Goal: Communication & Community: Answer question/provide support

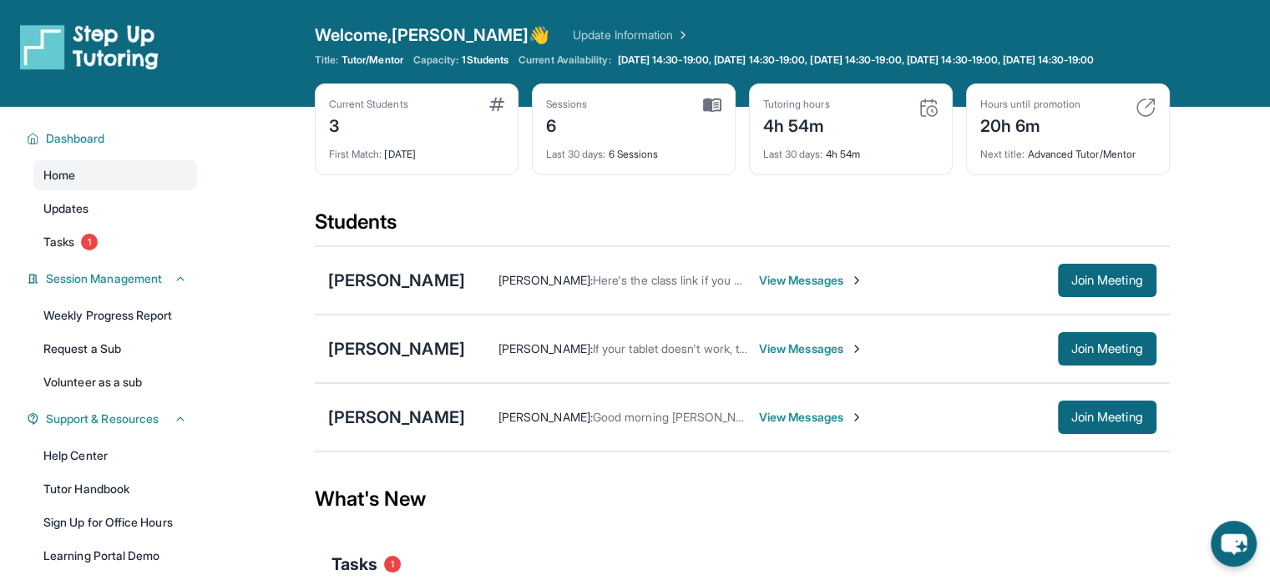
click at [822, 289] on span "View Messages" at bounding box center [811, 280] width 104 height 17
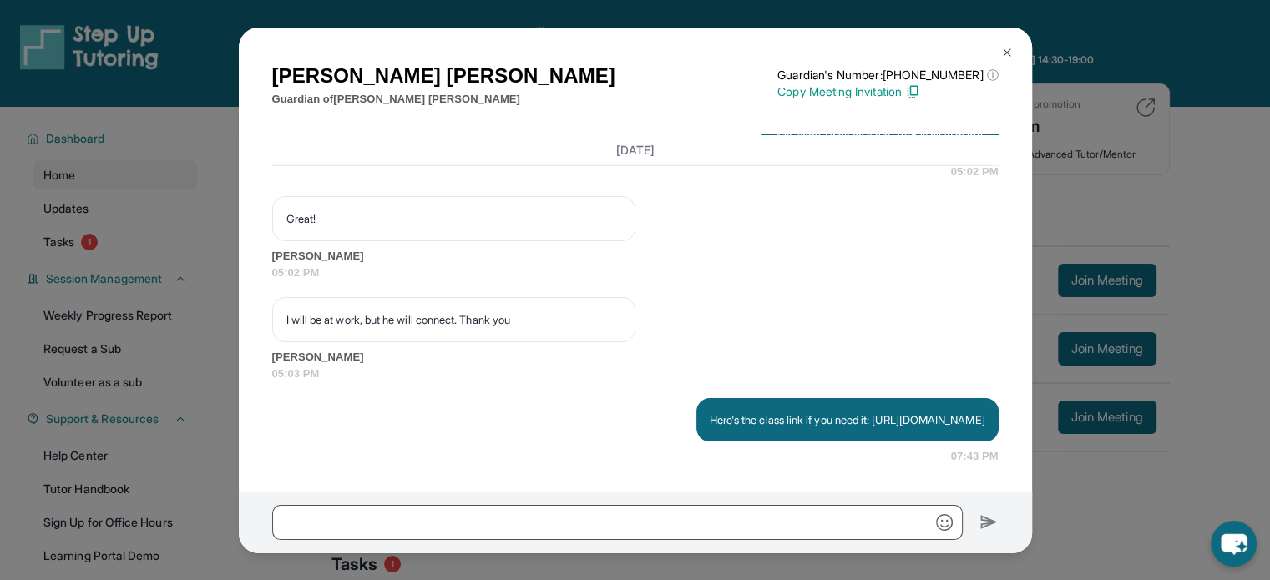
scroll to position [4951, 0]
click at [1138, 171] on div "[PERSON_NAME] Guardian of [PERSON_NAME] Guardian's Number: [PHONE_NUMBER] ⓘ Thi…" at bounding box center [635, 290] width 1270 height 580
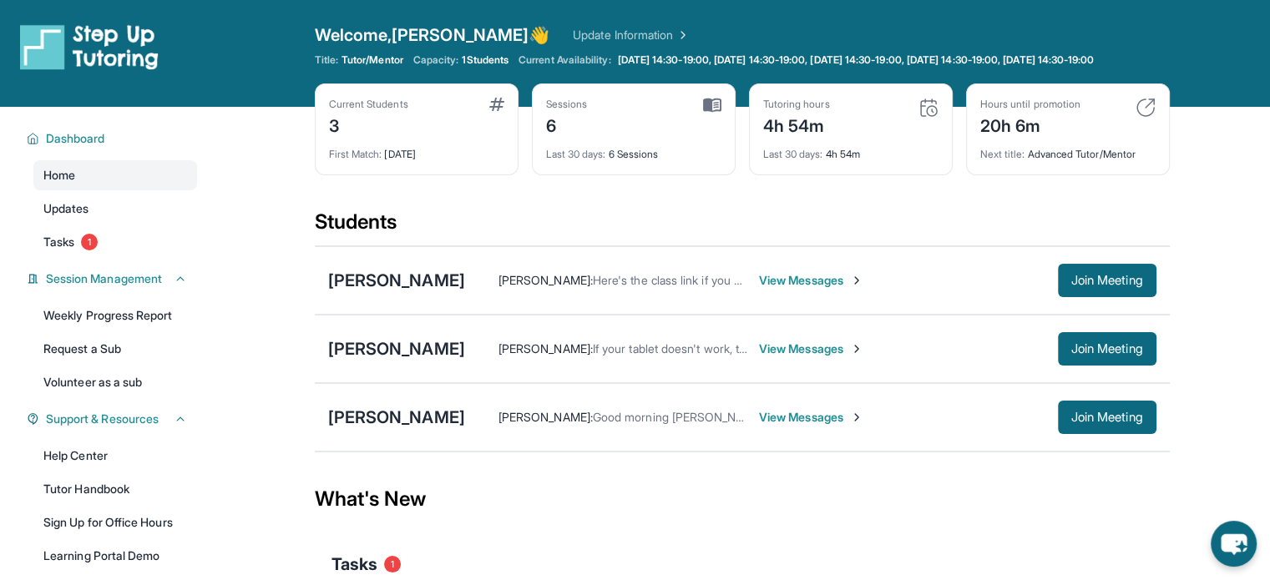
click at [759, 424] on span "View Messages" at bounding box center [811, 417] width 104 height 17
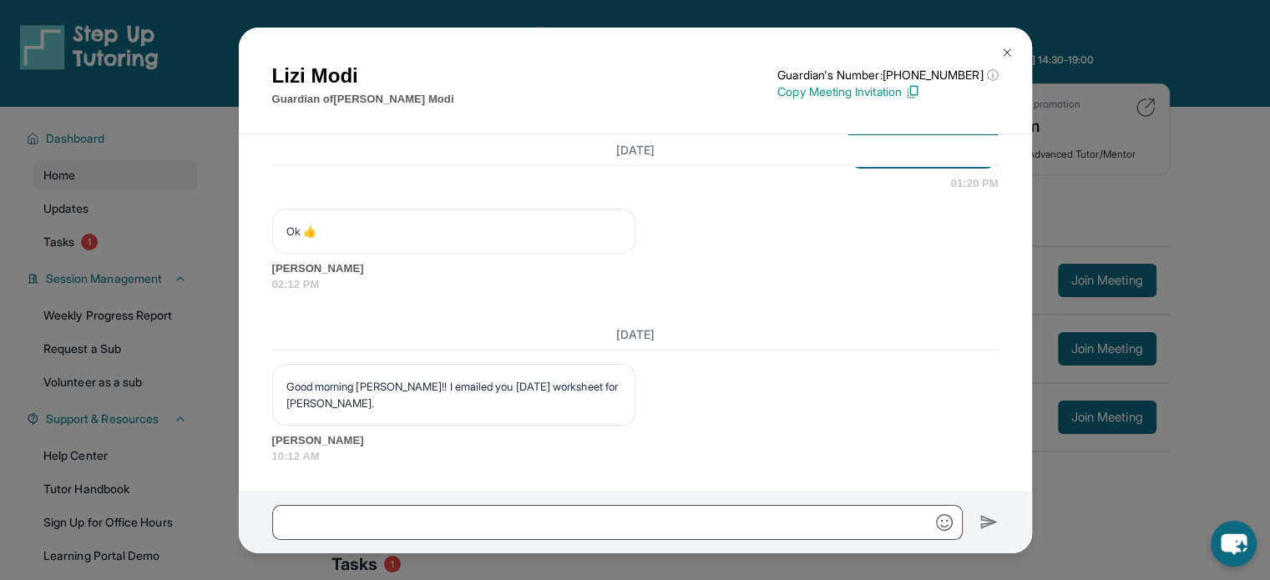
scroll to position [4655, 0]
click at [1173, 200] on div "[PERSON_NAME] Guardian of [PERSON_NAME] Guardian's Number: [PHONE_NUMBER] ⓘ Thi…" at bounding box center [635, 290] width 1270 height 580
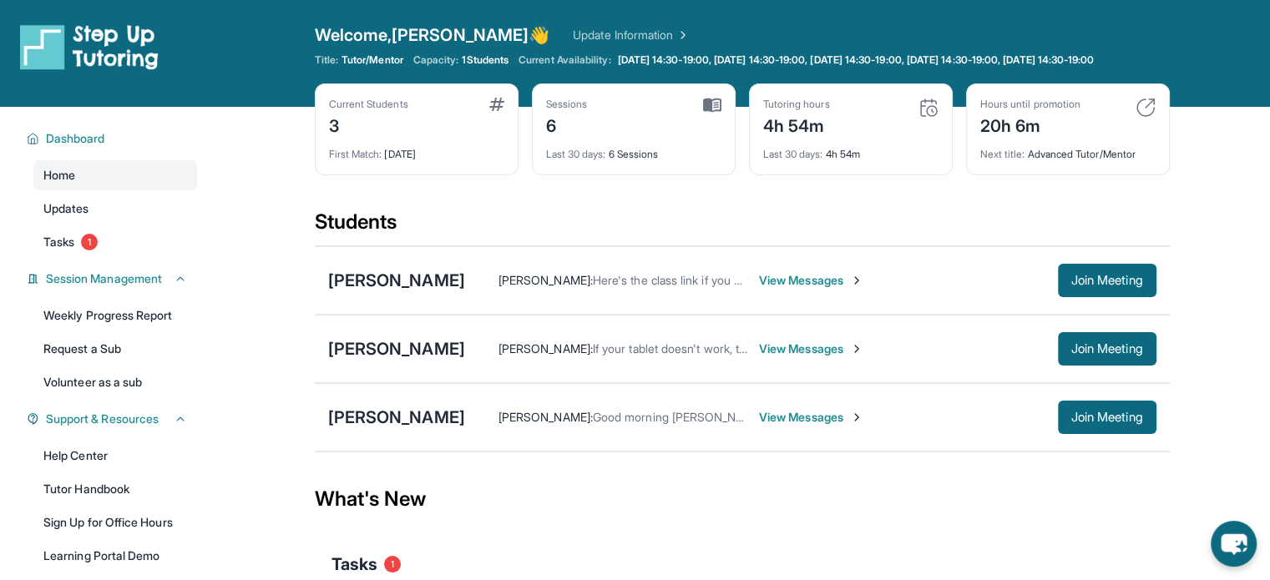
click at [787, 350] on div "[PERSON_NAME] : If your tablet doesn't work, then you can use the device you us…" at bounding box center [811, 348] width 692 height 33
click at [785, 357] on span "View Messages" at bounding box center [811, 349] width 104 height 17
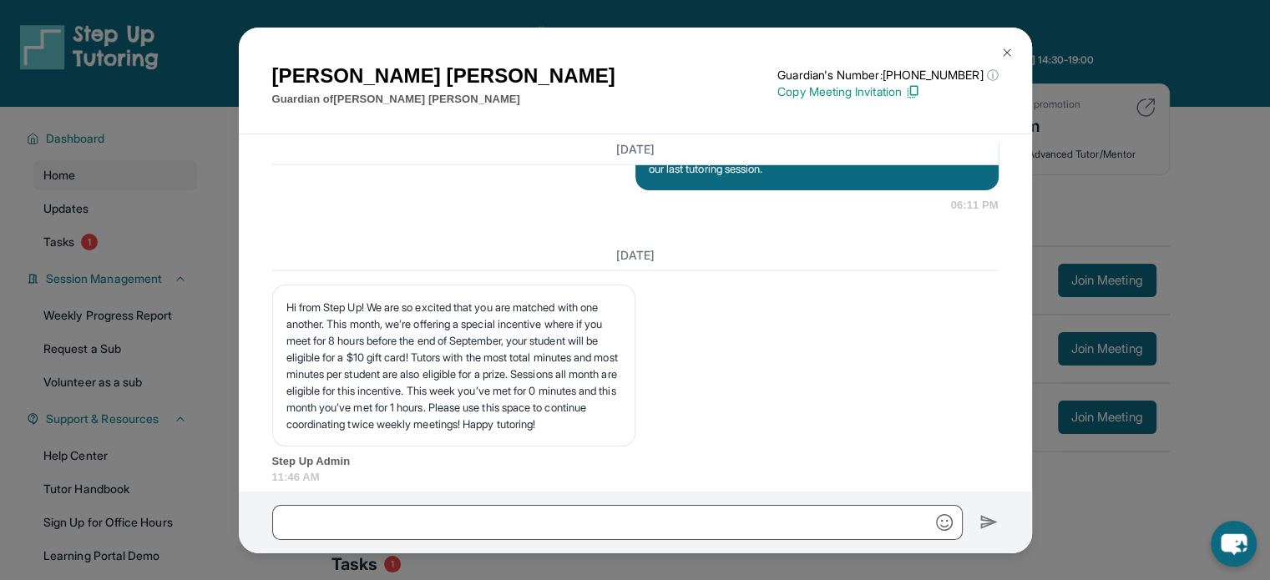
scroll to position [4160, 0]
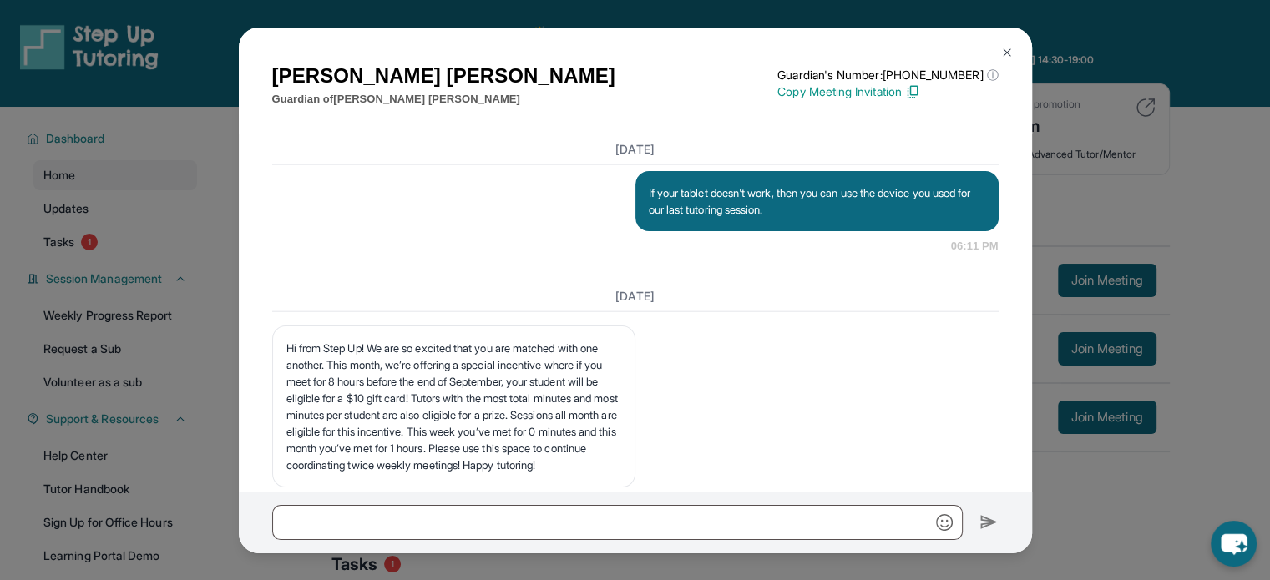
click at [1090, 250] on div "[PERSON_NAME] Guardian of [PERSON_NAME] Guardian's Number: [PHONE_NUMBER] ⓘ Thi…" at bounding box center [635, 290] width 1270 height 580
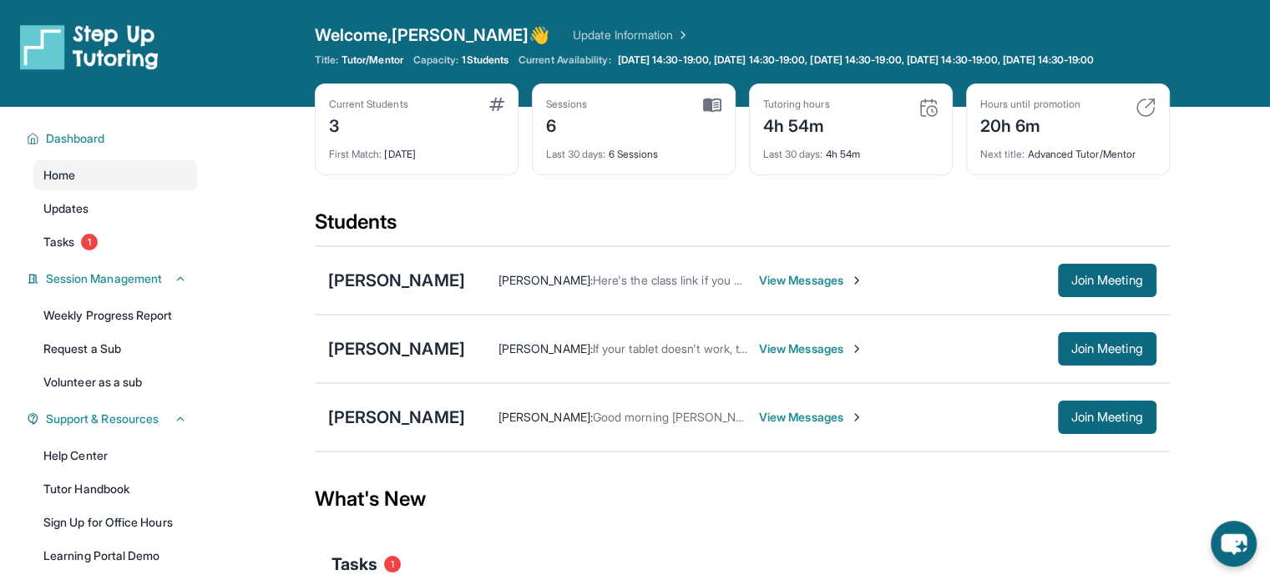
click at [712, 424] on div "[PERSON_NAME] : Good morning [PERSON_NAME]!! I emailed you [DATE] worksheet for…" at bounding box center [761, 417] width 593 height 17
click at [712, 425] on div "[PERSON_NAME] : Good morning [PERSON_NAME]!! I emailed you [DATE] worksheet for…" at bounding box center [761, 417] width 593 height 17
click at [759, 426] on span "View Messages" at bounding box center [811, 417] width 104 height 17
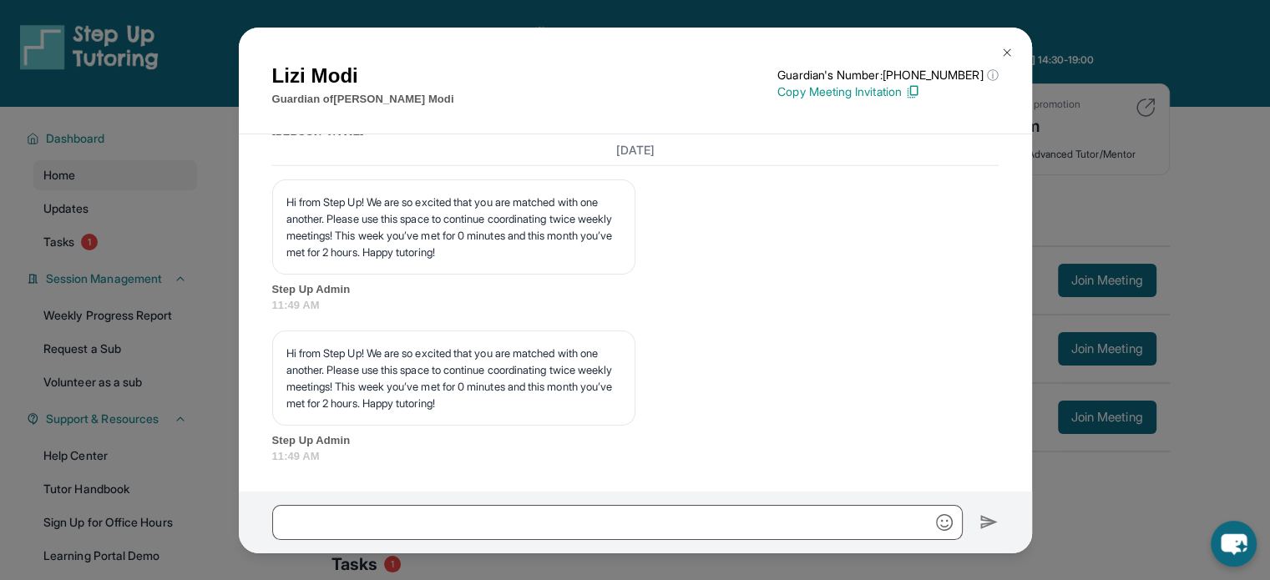
scroll to position [4957, 0]
click at [702, 525] on input "text" at bounding box center [617, 522] width 691 height 35
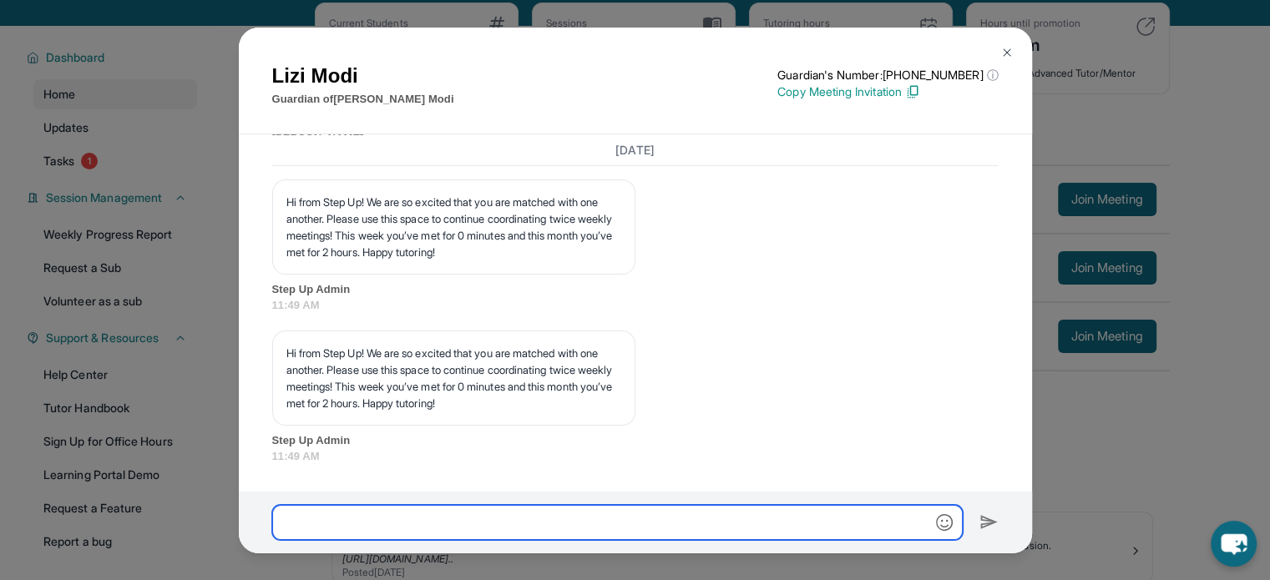
scroll to position [84, 0]
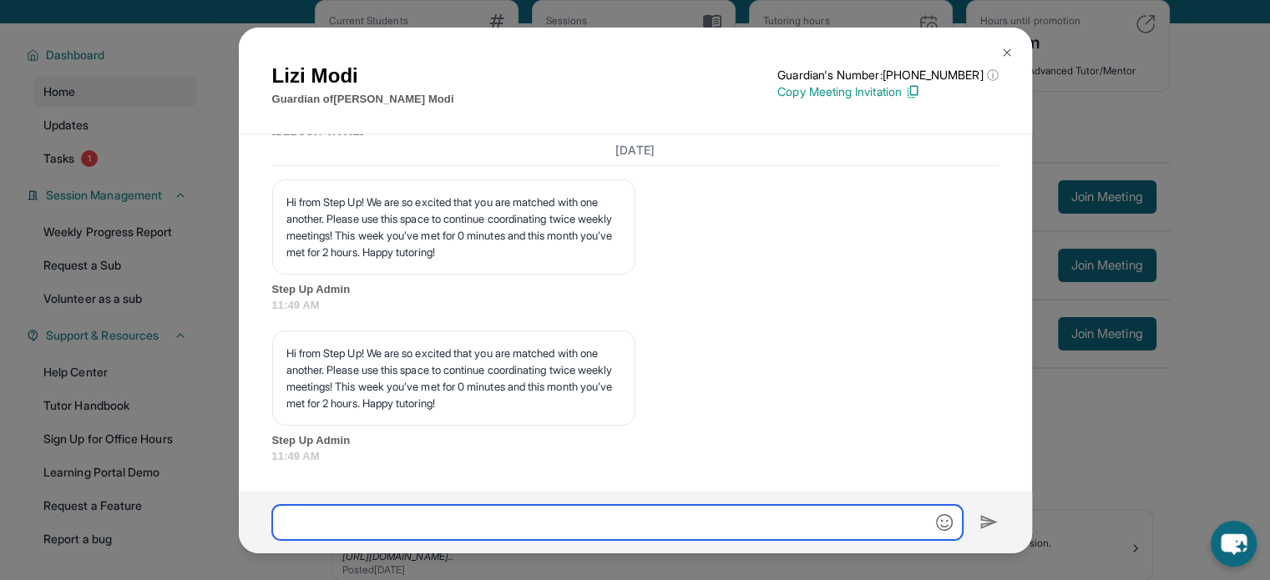
click at [676, 509] on input "text" at bounding box center [617, 522] width 691 height 35
drag, startPoint x: 494, startPoint y: 520, endPoint x: 354, endPoint y: 520, distance: 140.3
click at [354, 520] on input "**********" at bounding box center [617, 522] width 691 height 35
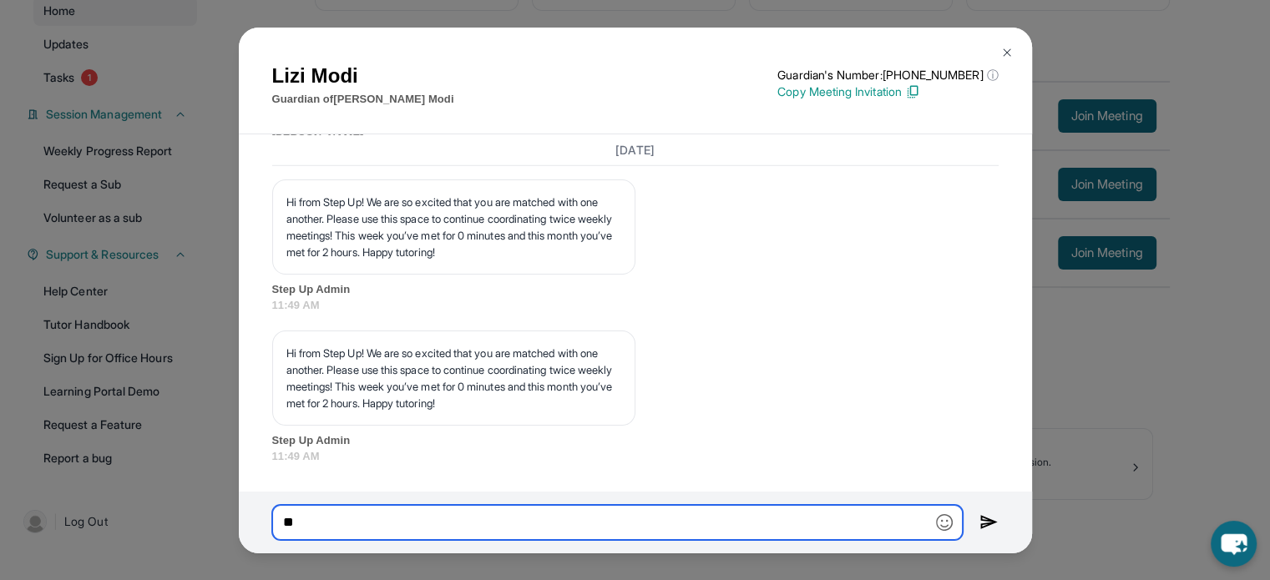
type input "*"
type input "**********"
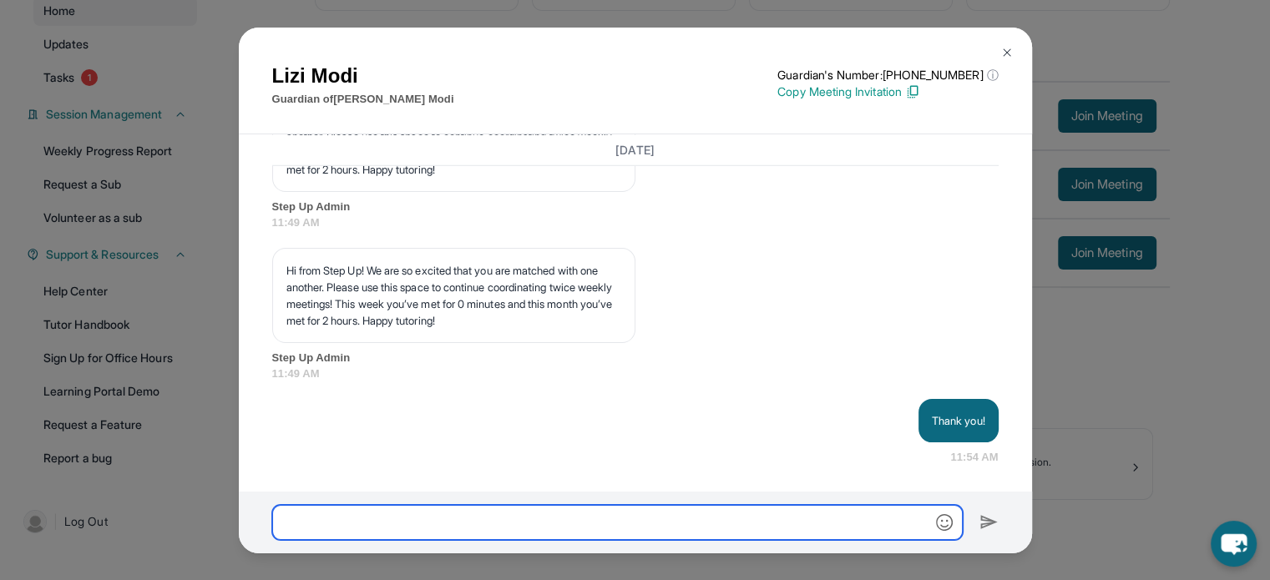
scroll to position [5041, 0]
click at [1166, 419] on div "[PERSON_NAME] Guardian of [PERSON_NAME] Guardian's Number: [PHONE_NUMBER] ⓘ Thi…" at bounding box center [635, 290] width 1270 height 580
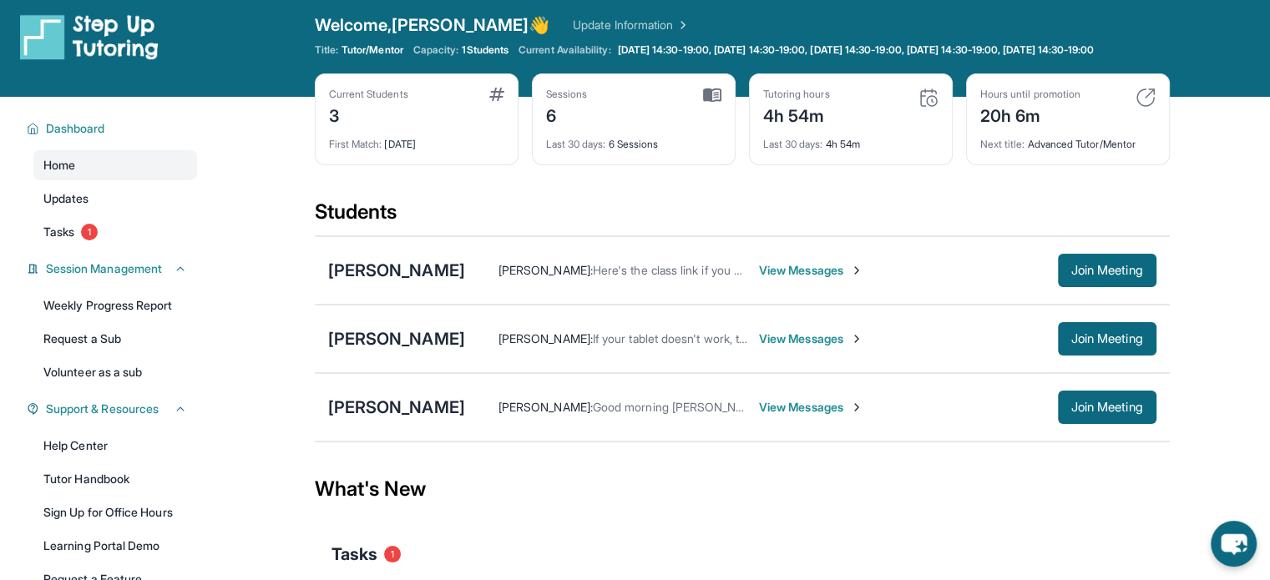
scroll to position [0, 0]
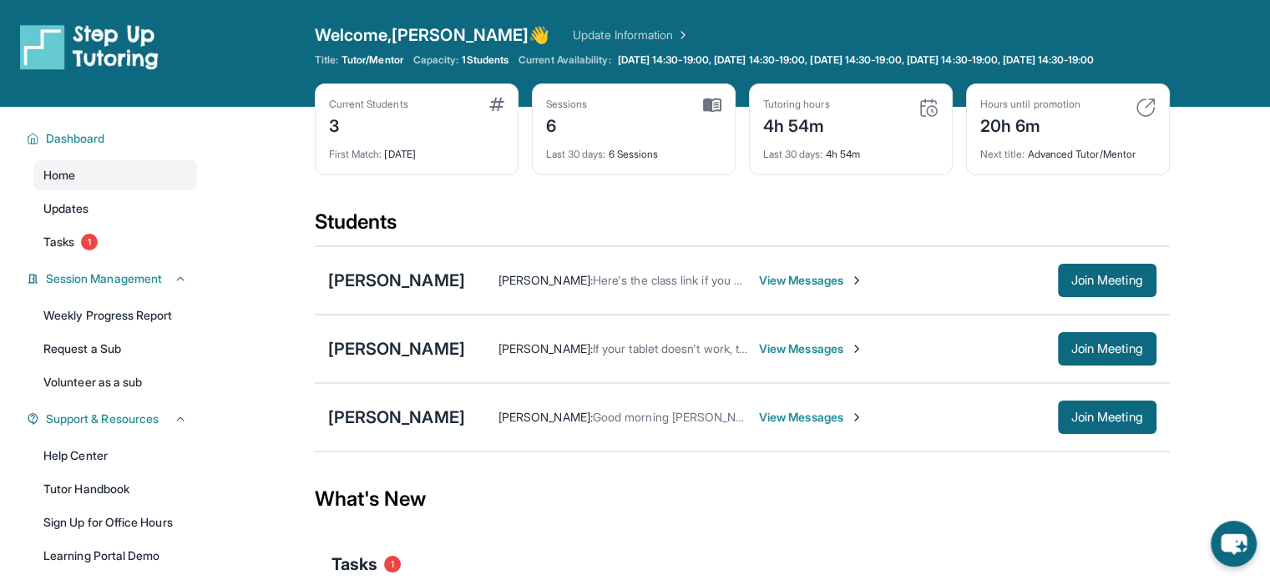
click at [840, 289] on span "View Messages" at bounding box center [811, 280] width 104 height 17
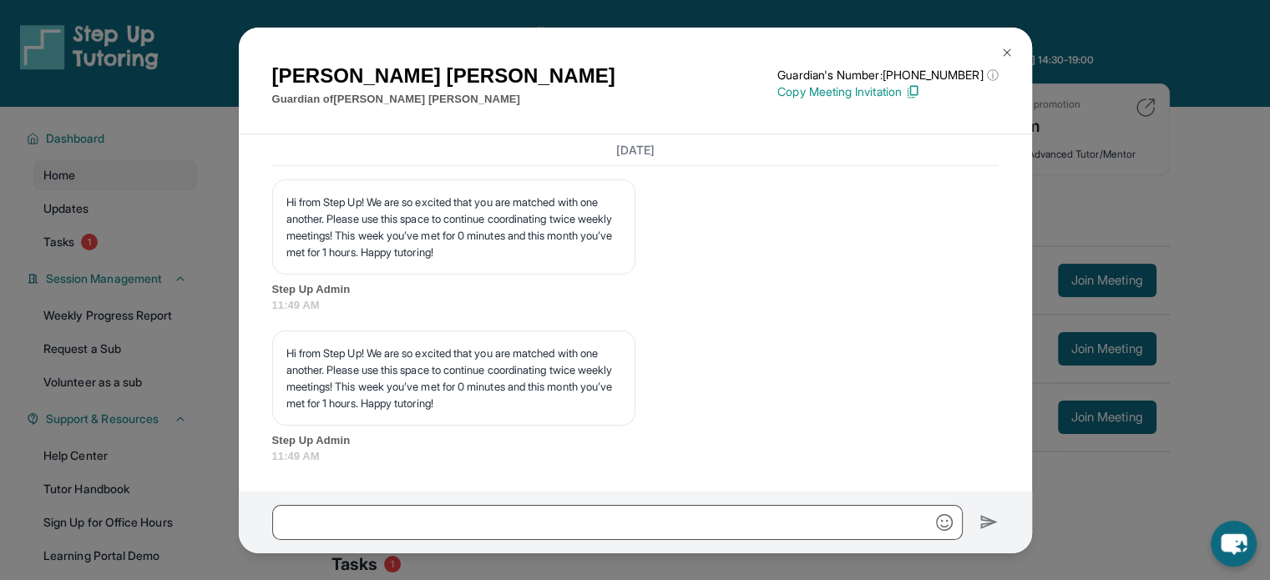
scroll to position [5307, 0]
click at [1194, 150] on div "[PERSON_NAME] Guardian of [PERSON_NAME] Guardian's Number: [PHONE_NUMBER] ⓘ Thi…" at bounding box center [635, 290] width 1270 height 580
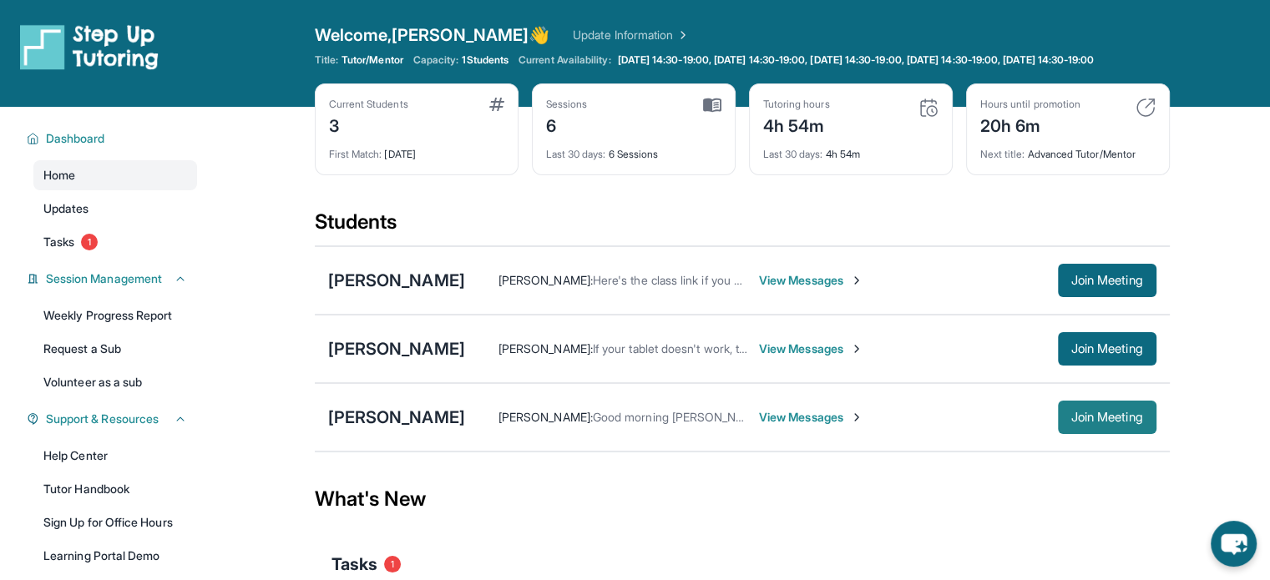
click at [1062, 434] on button "Join Meeting" at bounding box center [1107, 417] width 99 height 33
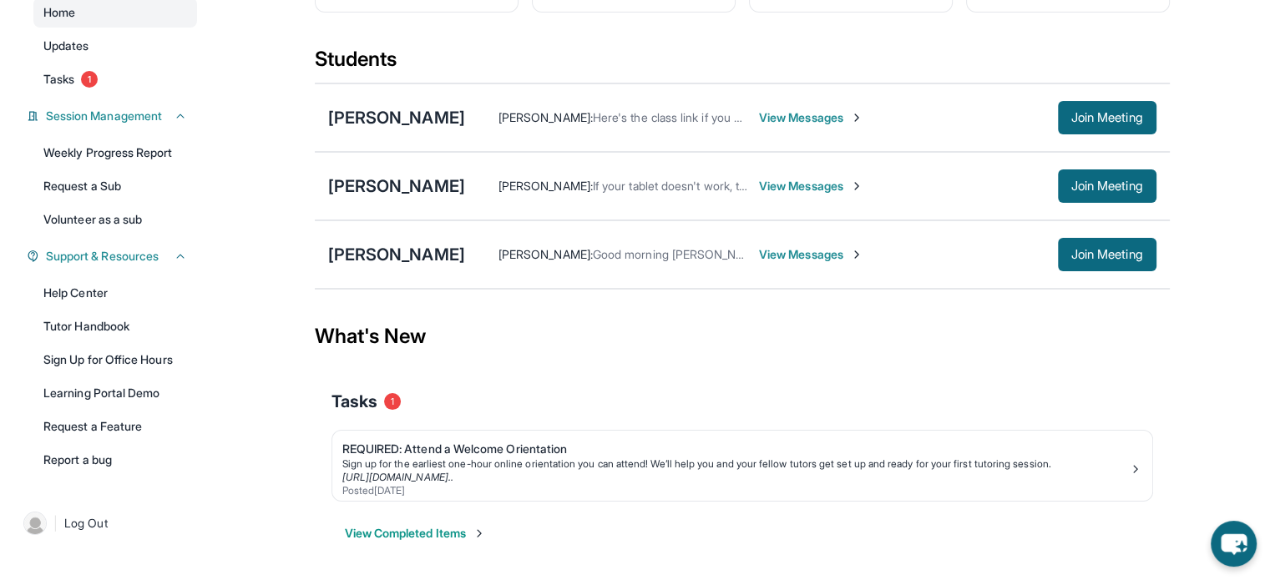
scroll to position [175, 0]
